Goal: Check status: Check status

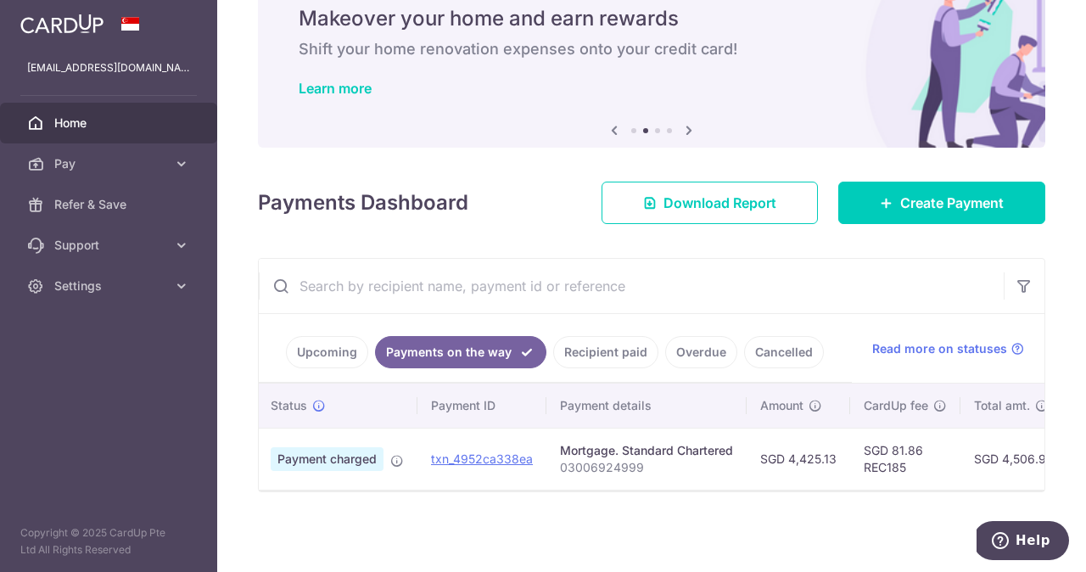
scroll to position [0, 19]
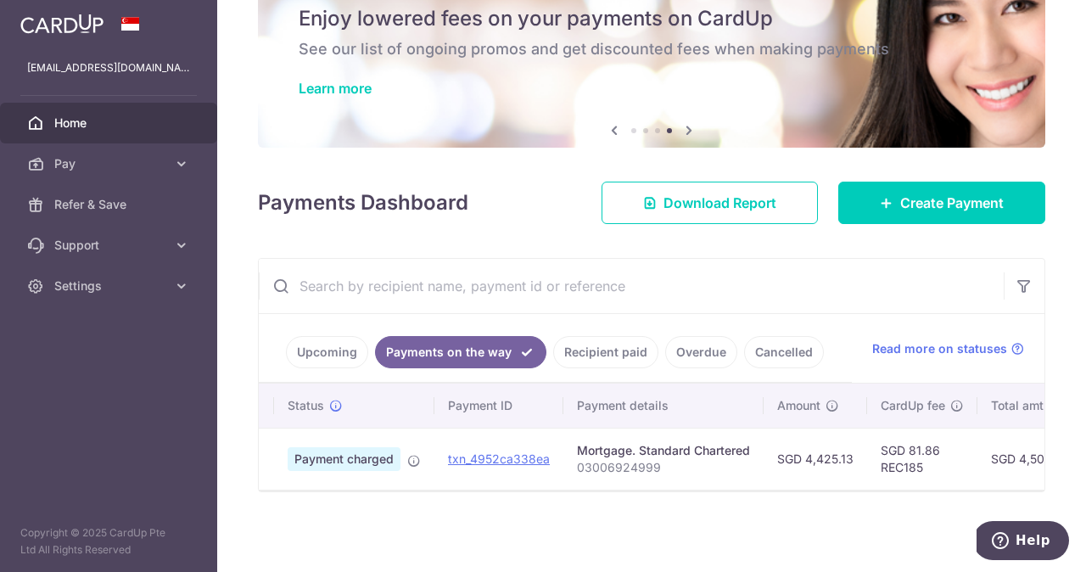
click at [585, 343] on link "Recipient paid" at bounding box center [605, 352] width 105 height 32
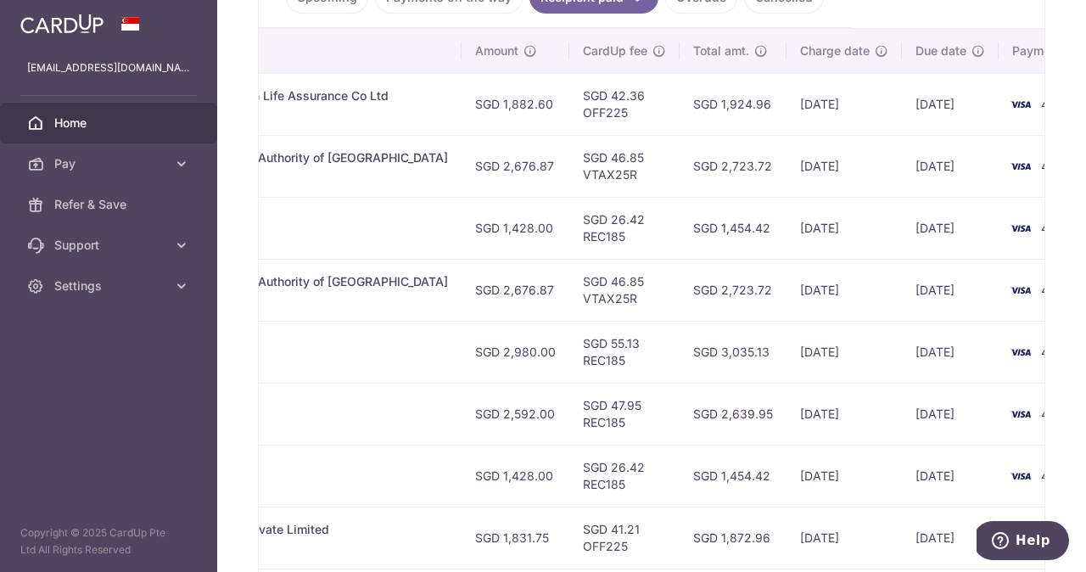
scroll to position [0, 474]
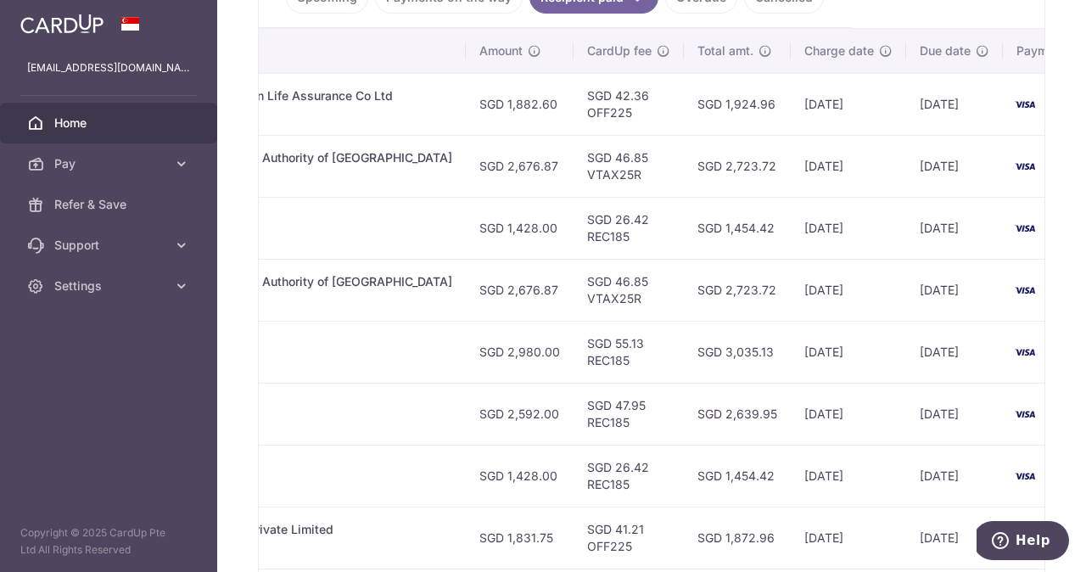
click at [791, 227] on td "[DATE]" at bounding box center [848, 228] width 115 height 62
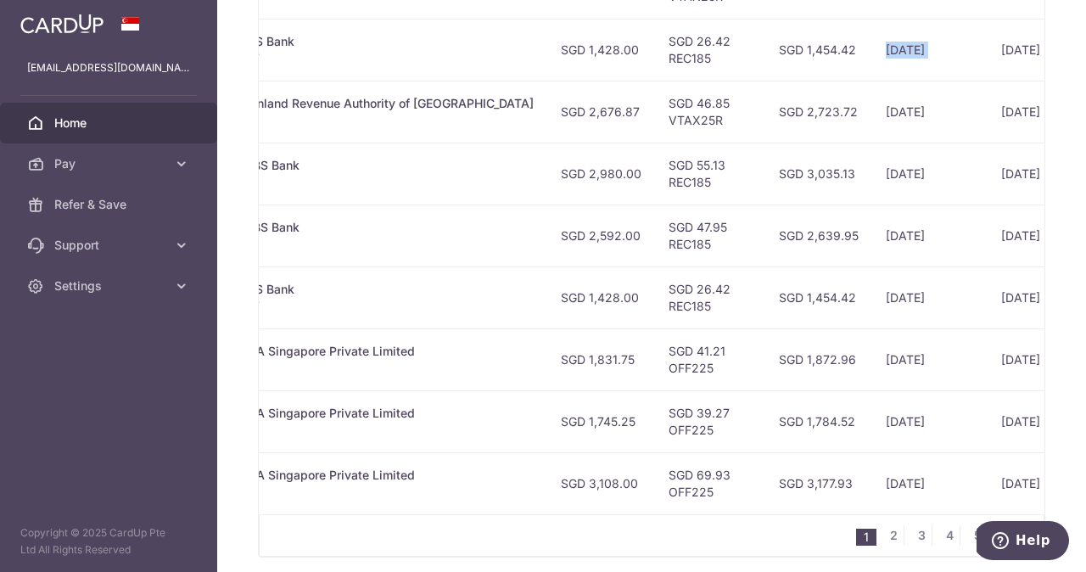
scroll to position [603, 0]
click at [773, 113] on td "SGD 2,723.72" at bounding box center [818, 111] width 107 height 62
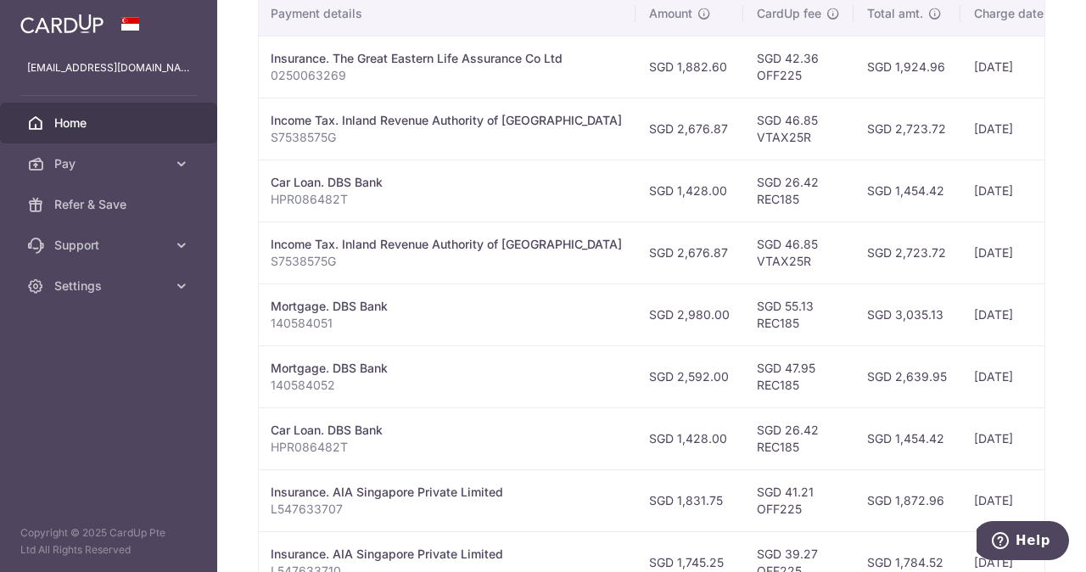
scroll to position [462, 0]
click at [853, 194] on td "SGD 1,454.42" at bounding box center [906, 190] width 107 height 62
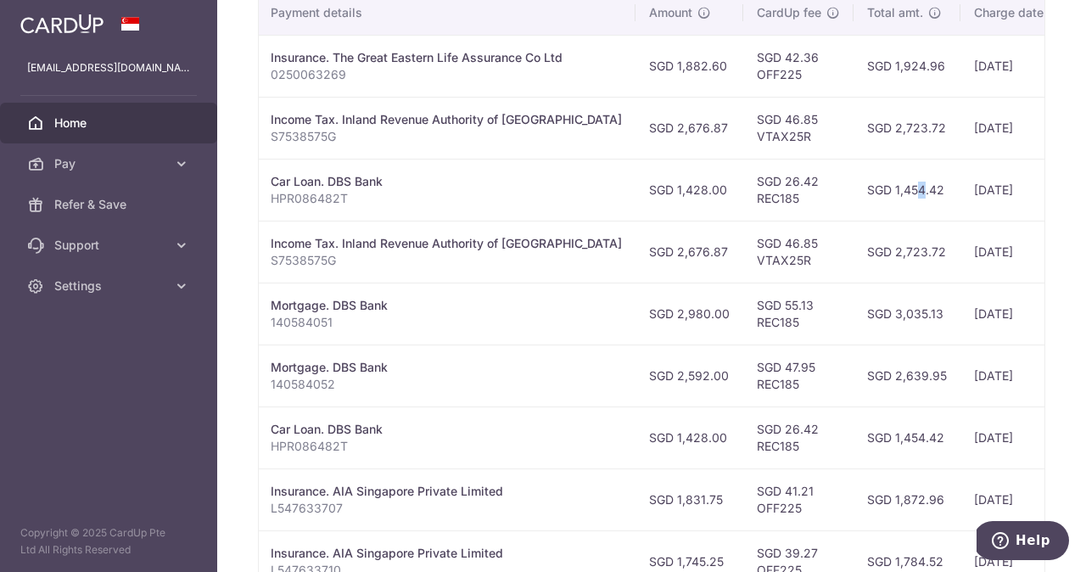
click at [853, 194] on td "SGD 1,454.42" at bounding box center [906, 190] width 107 height 62
click at [853, 249] on td "SGD 2,723.72" at bounding box center [906, 252] width 107 height 62
click at [853, 308] on td "SGD 3,035.13" at bounding box center [906, 314] width 107 height 62
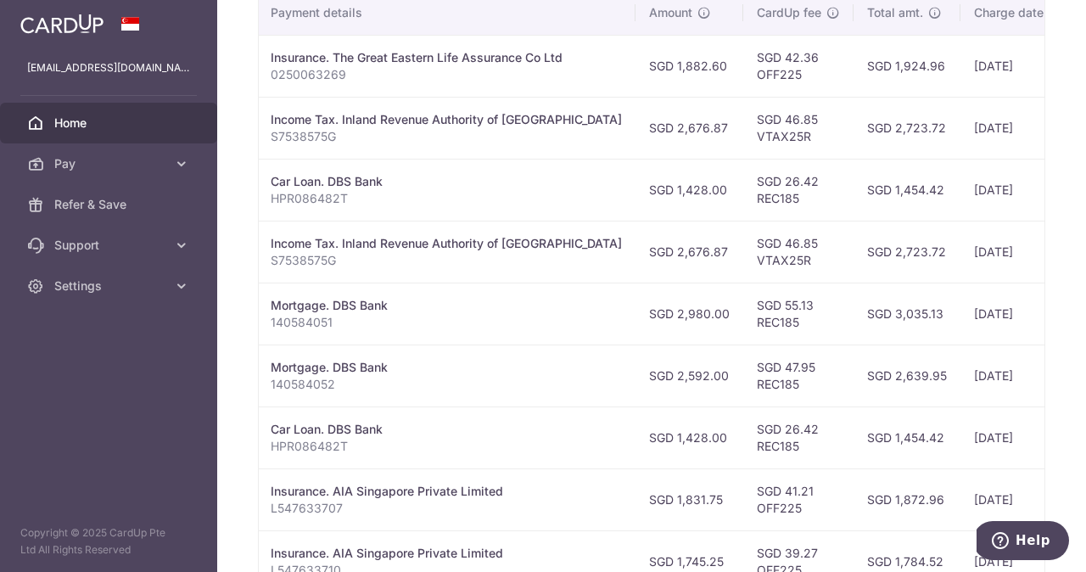
click at [853, 371] on td "SGD 2,639.95" at bounding box center [906, 375] width 107 height 62
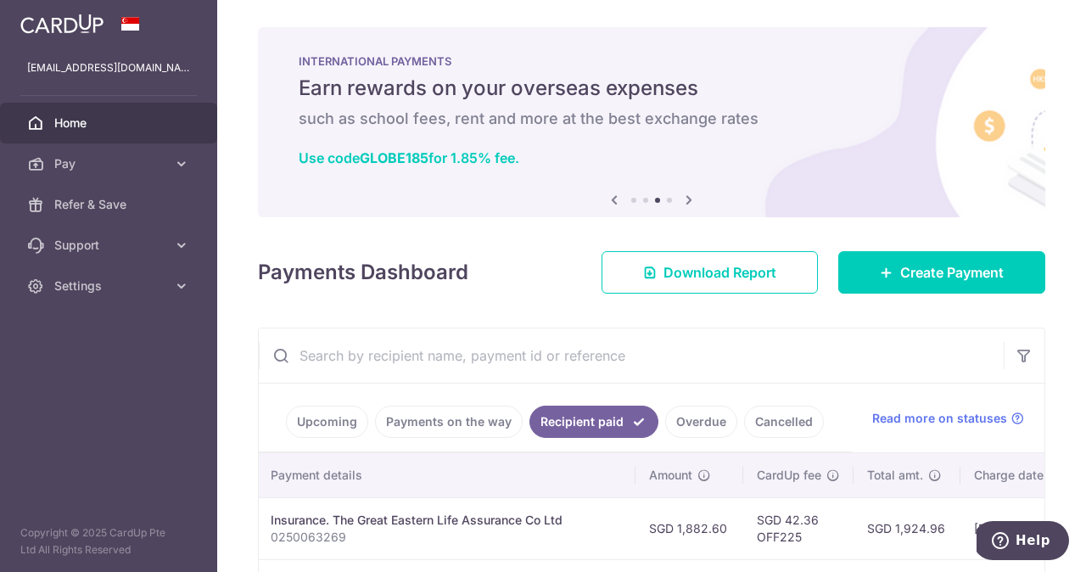
scroll to position [0, 0]
